Goal: Navigation & Orientation: Find specific page/section

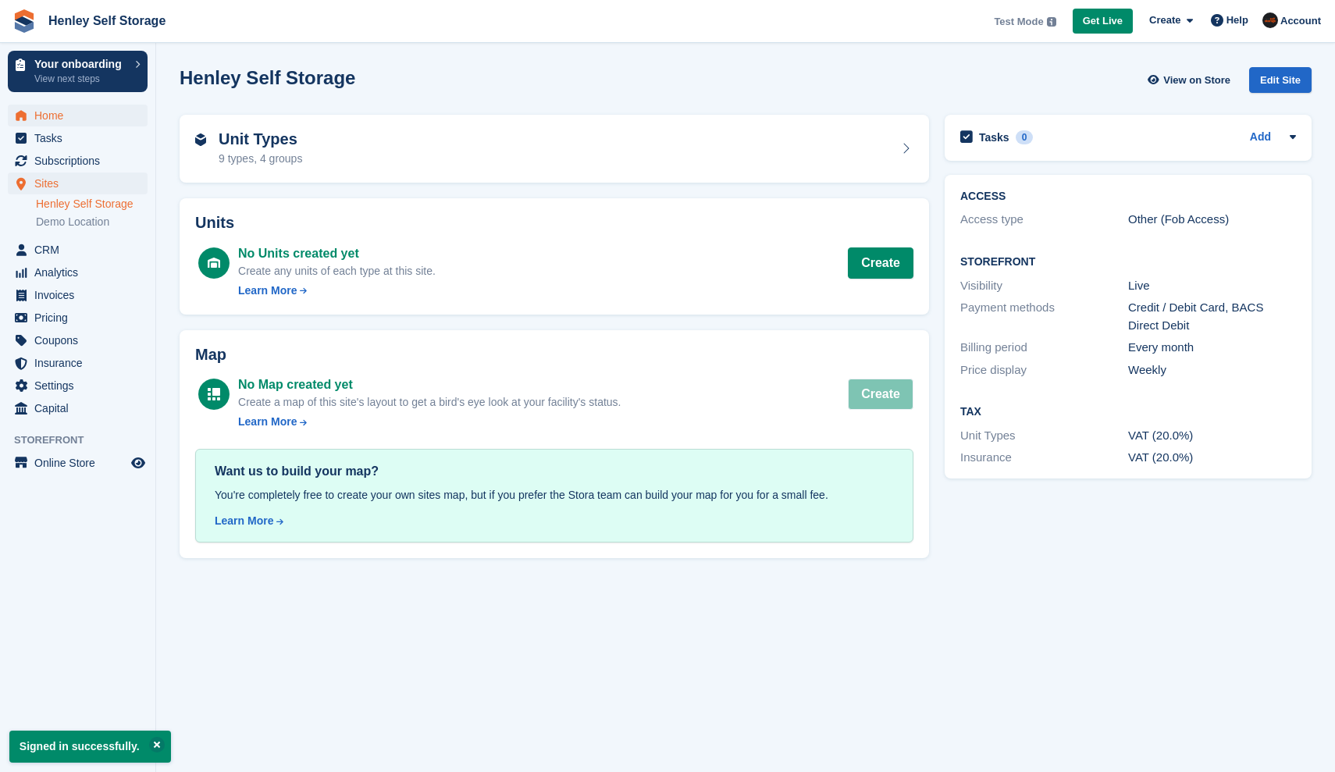
click at [57, 121] on span "Home" at bounding box center [81, 116] width 94 height 22
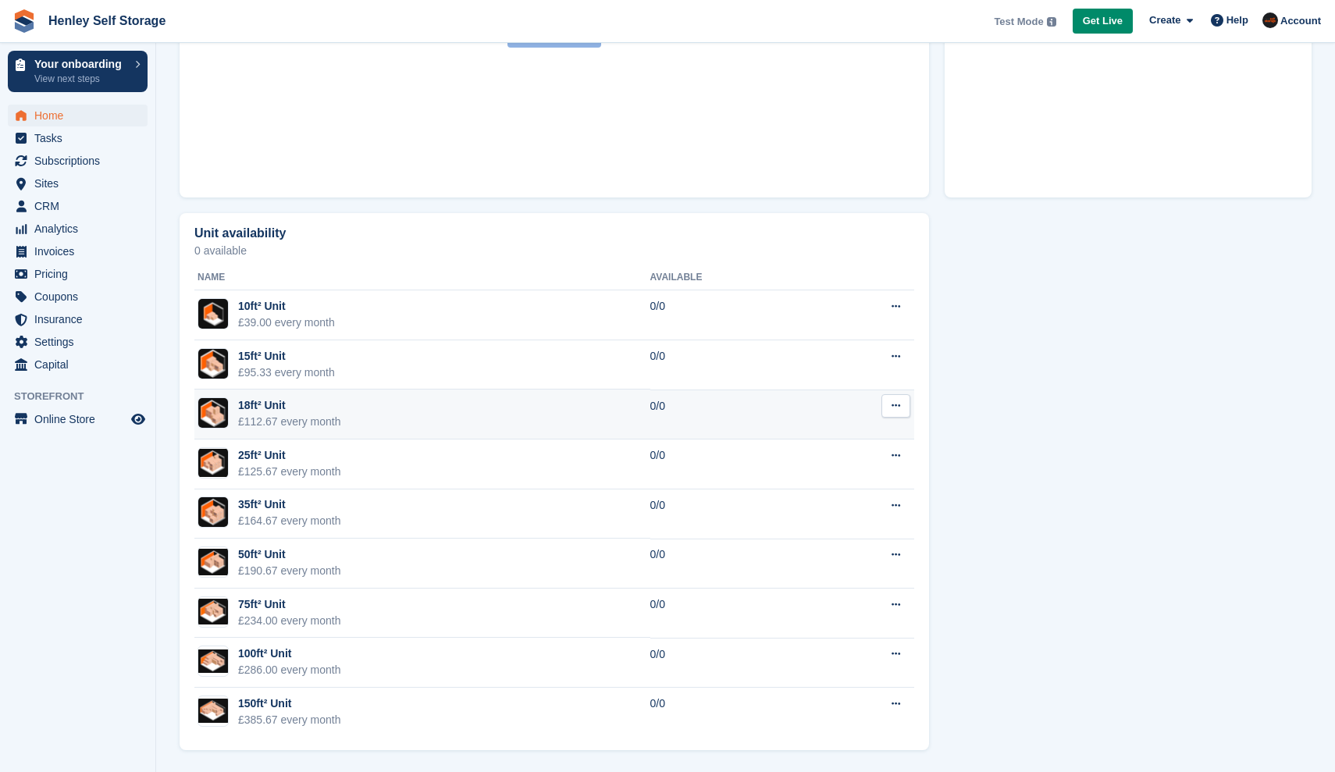
scroll to position [746, 0]
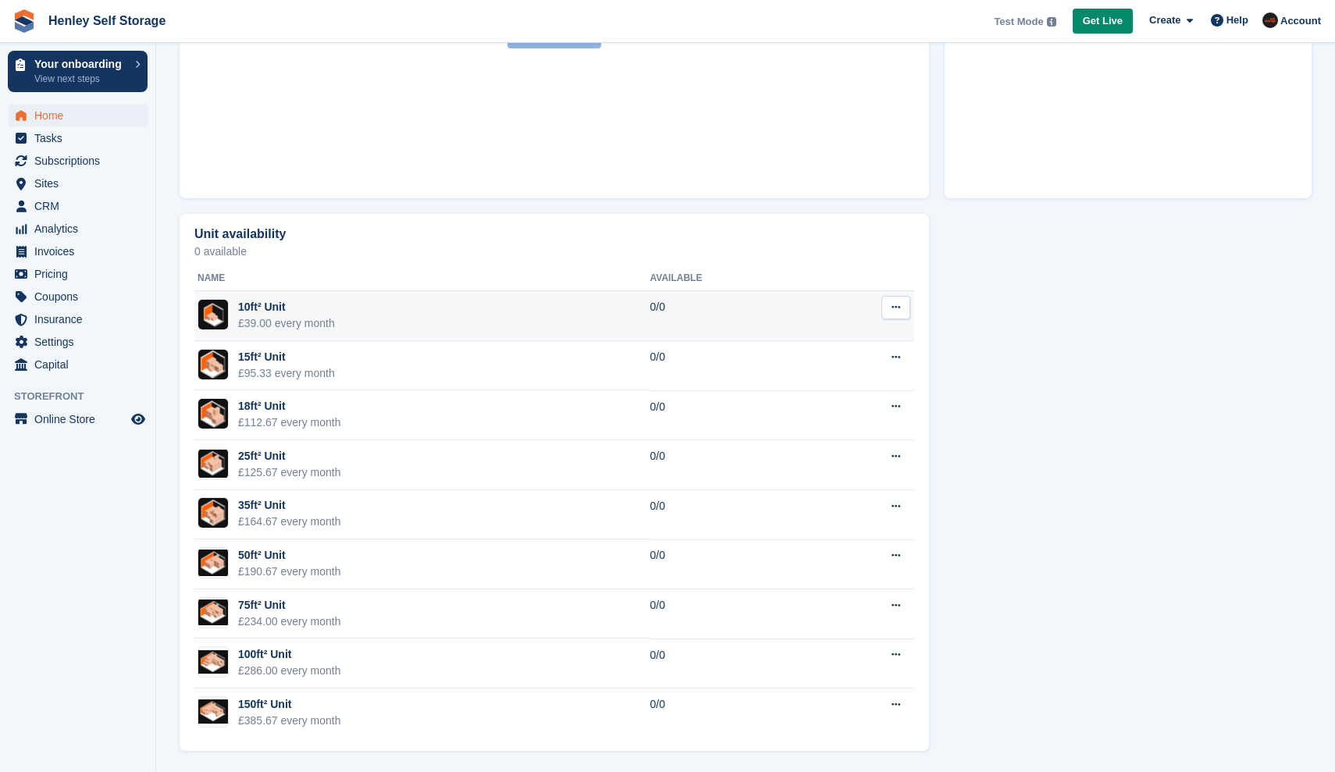
click at [376, 316] on td "10ft² Unit £39.00 every month" at bounding box center [422, 316] width 456 height 50
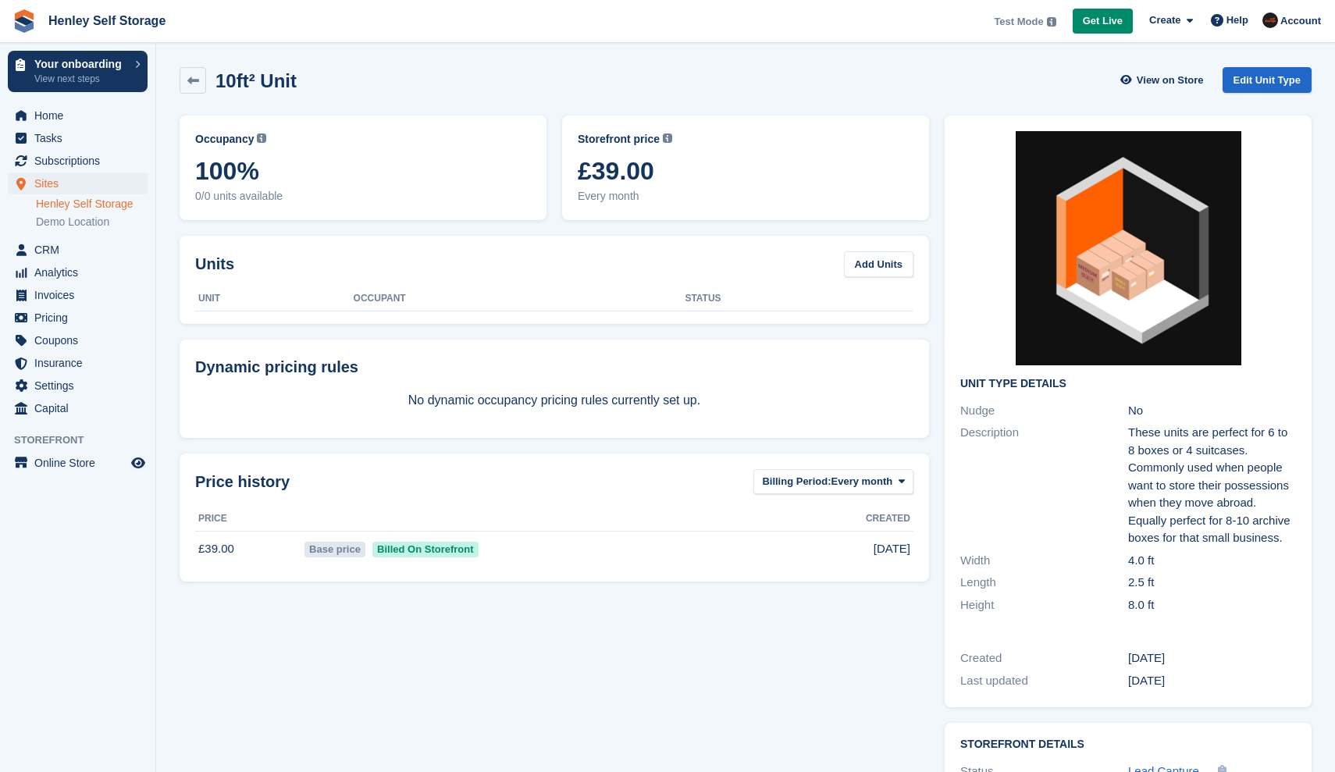
click at [65, 201] on link "Henley Self Storage" at bounding box center [92, 204] width 112 height 15
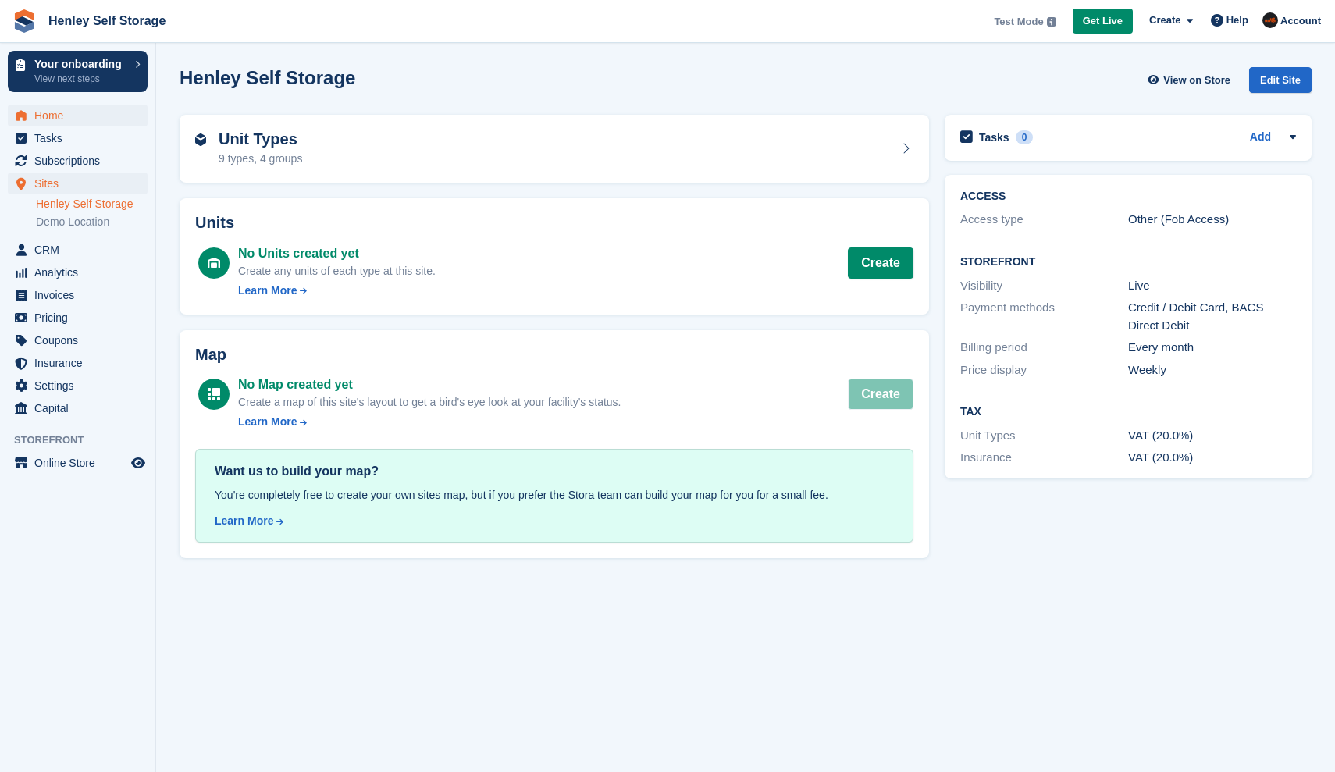
click at [49, 119] on span "Home" at bounding box center [81, 116] width 94 height 22
